Goal: Task Accomplishment & Management: Manage account settings

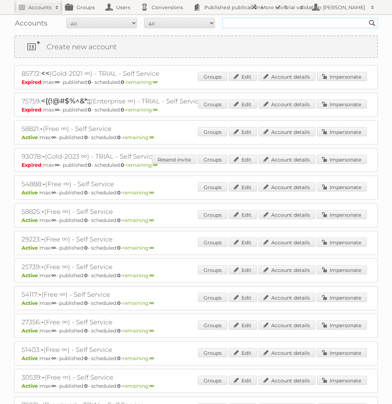
click at [262, 24] on input "text" at bounding box center [300, 23] width 156 height 11
type input "Action PIA"
click at [367, 18] on input "Search" at bounding box center [372, 23] width 11 height 11
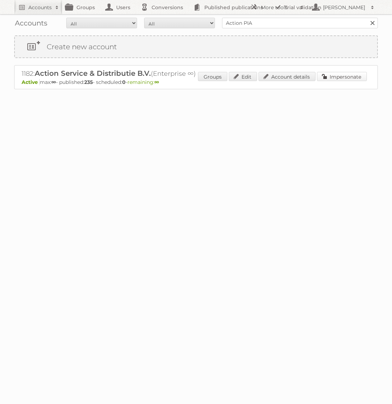
click at [339, 80] on link "Impersonate" at bounding box center [342, 76] width 50 height 9
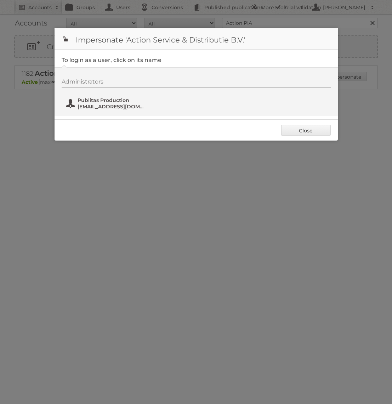
click at [93, 107] on span "[EMAIL_ADDRESS][DOMAIN_NAME]" at bounding box center [112, 106] width 69 height 6
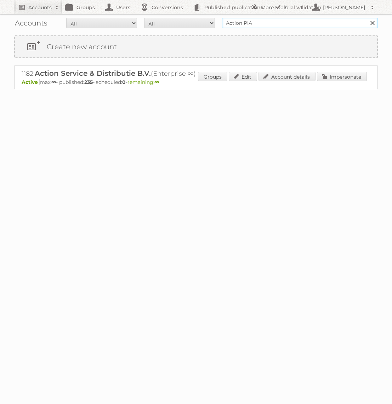
click at [294, 20] on input "Action PIA" at bounding box center [300, 23] width 156 height 11
type input "KARWEI"
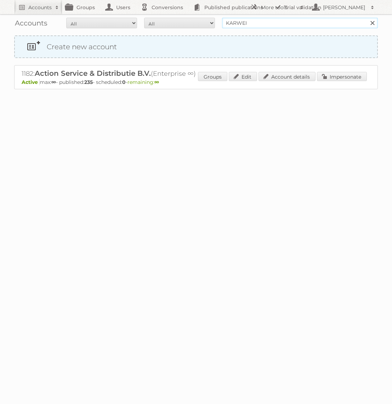
click at [367, 18] on input "Search" at bounding box center [372, 23] width 11 height 11
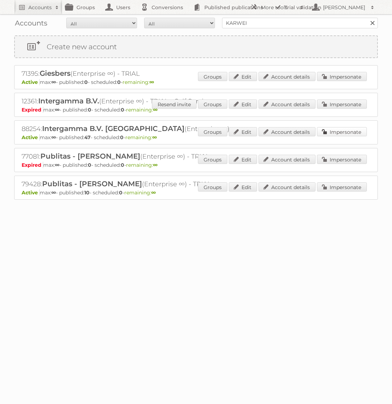
click at [337, 130] on link "Impersonate" at bounding box center [342, 131] width 50 height 9
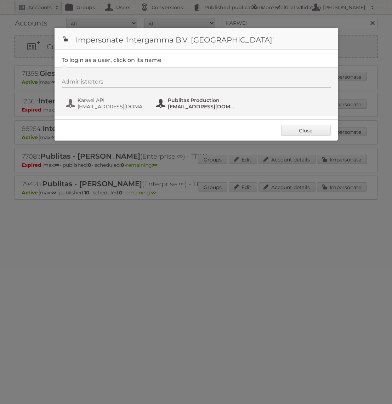
click at [187, 107] on span "fs+karwei@publitas.com" at bounding box center [202, 106] width 69 height 6
